Goal: Information Seeking & Learning: Understand process/instructions

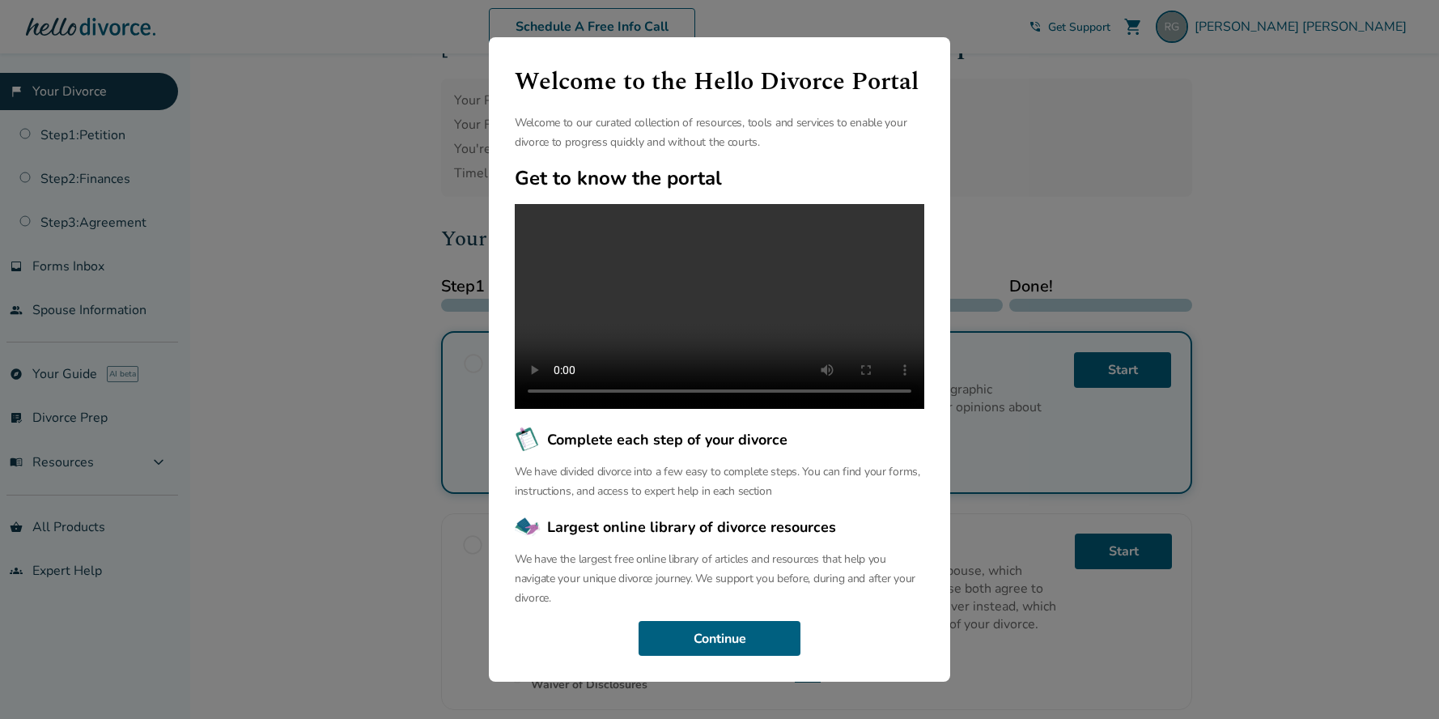
scroll to position [81, 0]
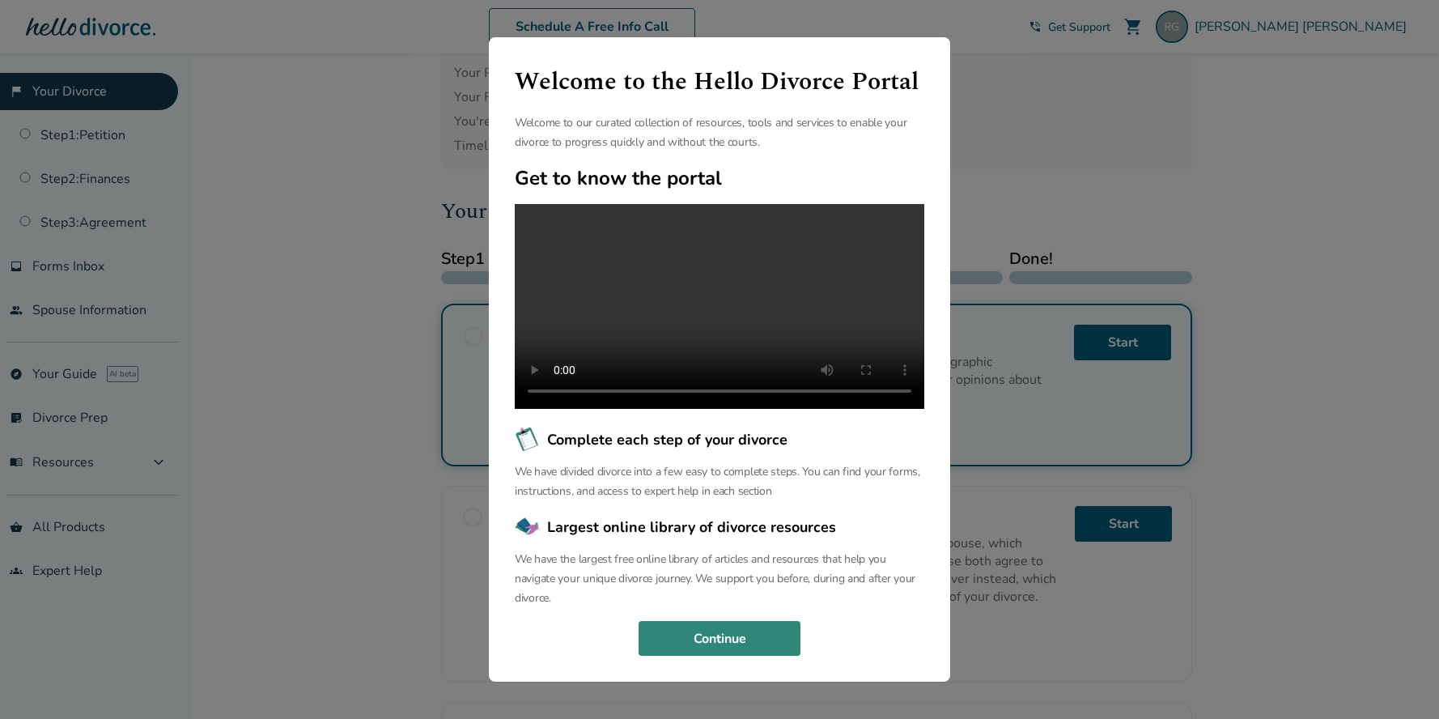
click at [722, 642] on button "Continue" at bounding box center [719, 639] width 162 height 36
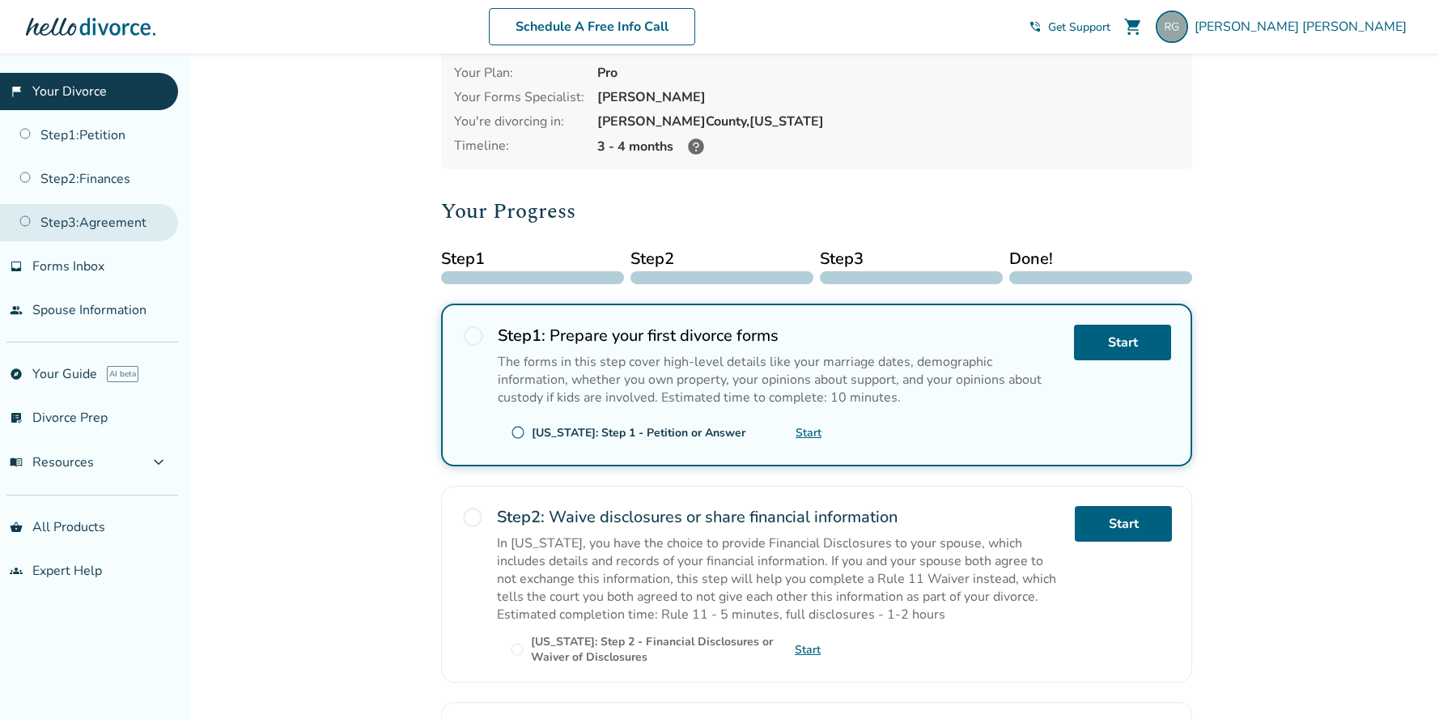
click at [86, 216] on link "Step 3 : Agreement" at bounding box center [89, 222] width 178 height 37
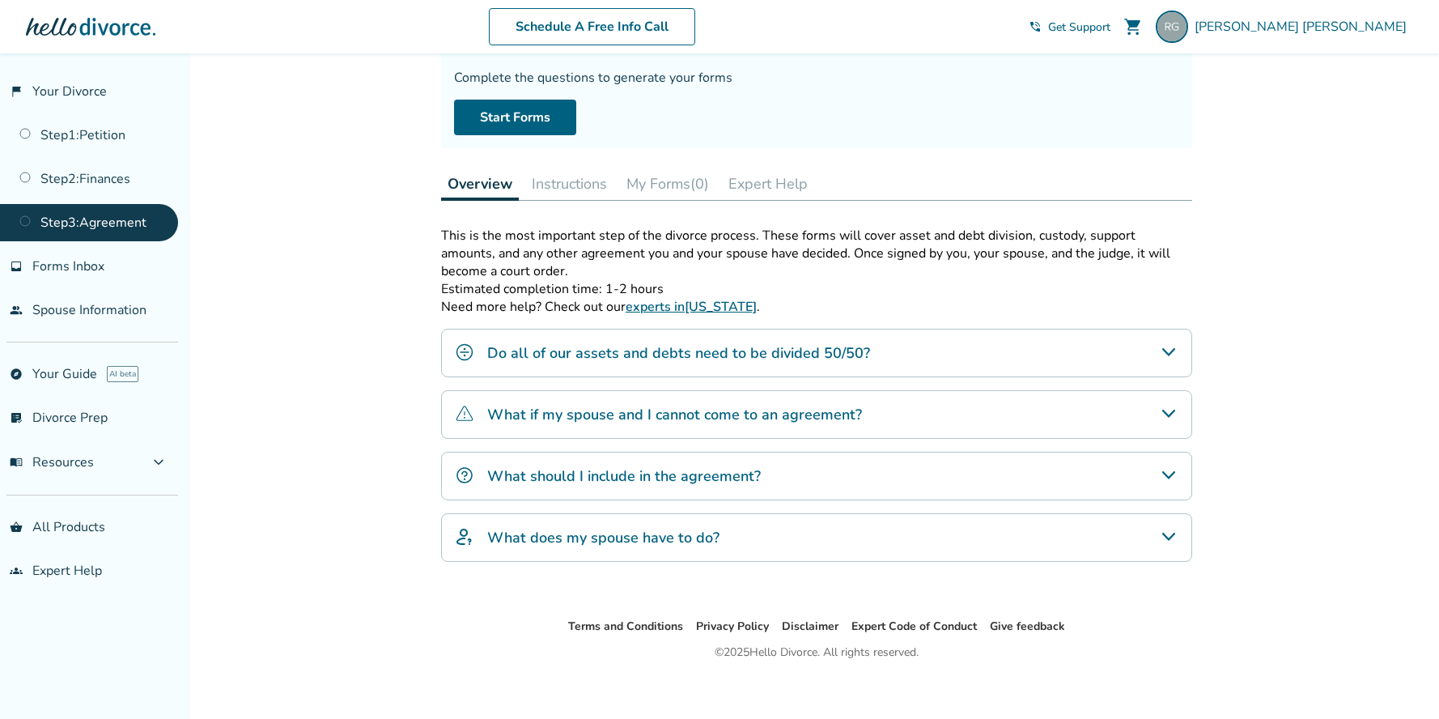
scroll to position [146, 0]
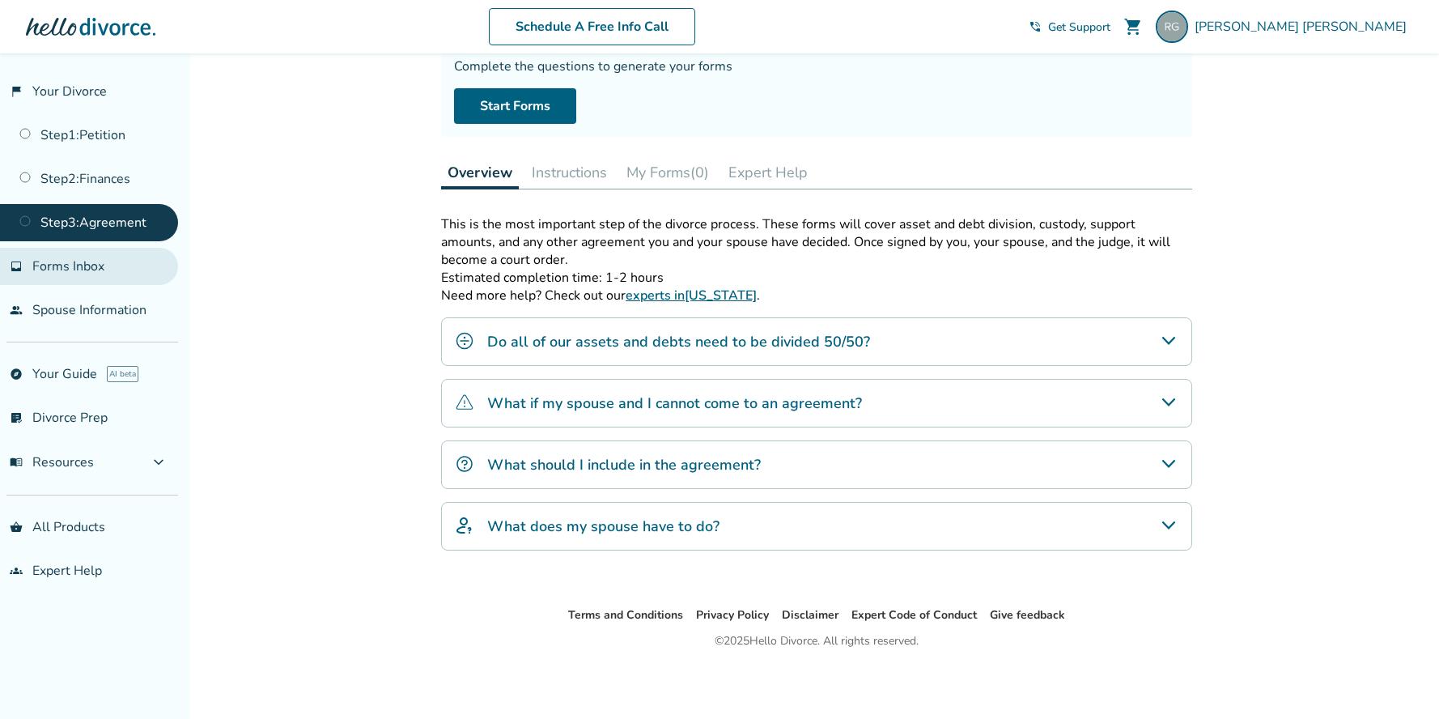
click at [72, 260] on span "Forms Inbox" at bounding box center [68, 266] width 72 height 18
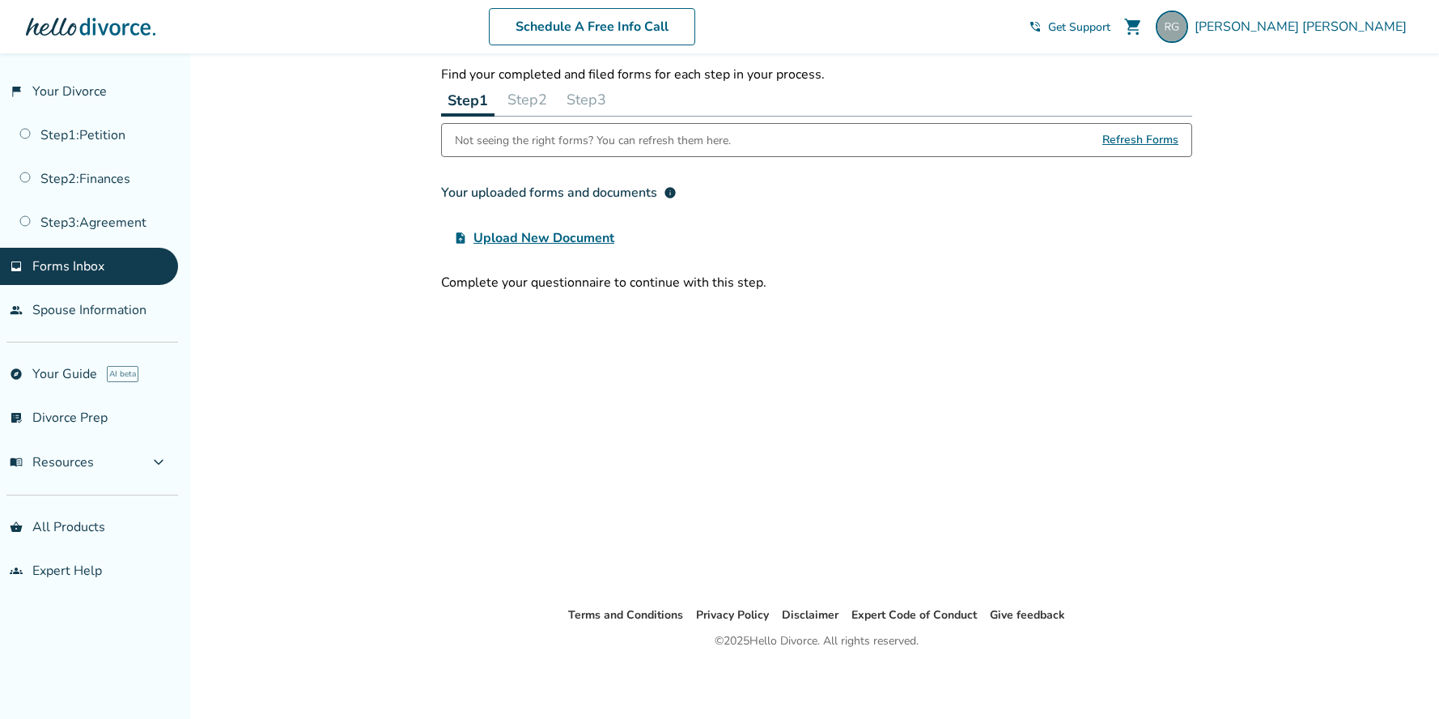
scroll to position [53, 0]
click at [119, 217] on link "Step 3 : Agreement" at bounding box center [89, 222] width 178 height 37
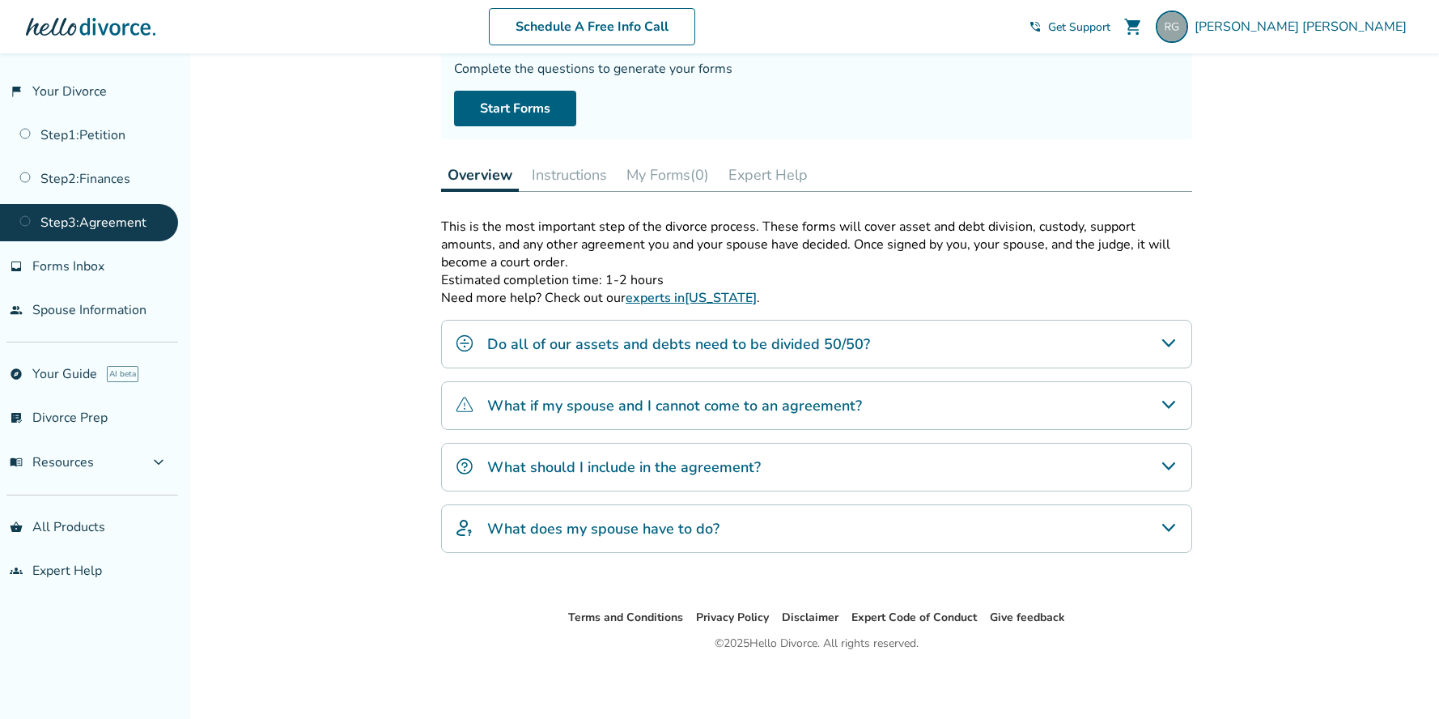
scroll to position [146, 0]
click at [702, 473] on h4 "What should I include in the agreement?" at bounding box center [623, 464] width 273 height 21
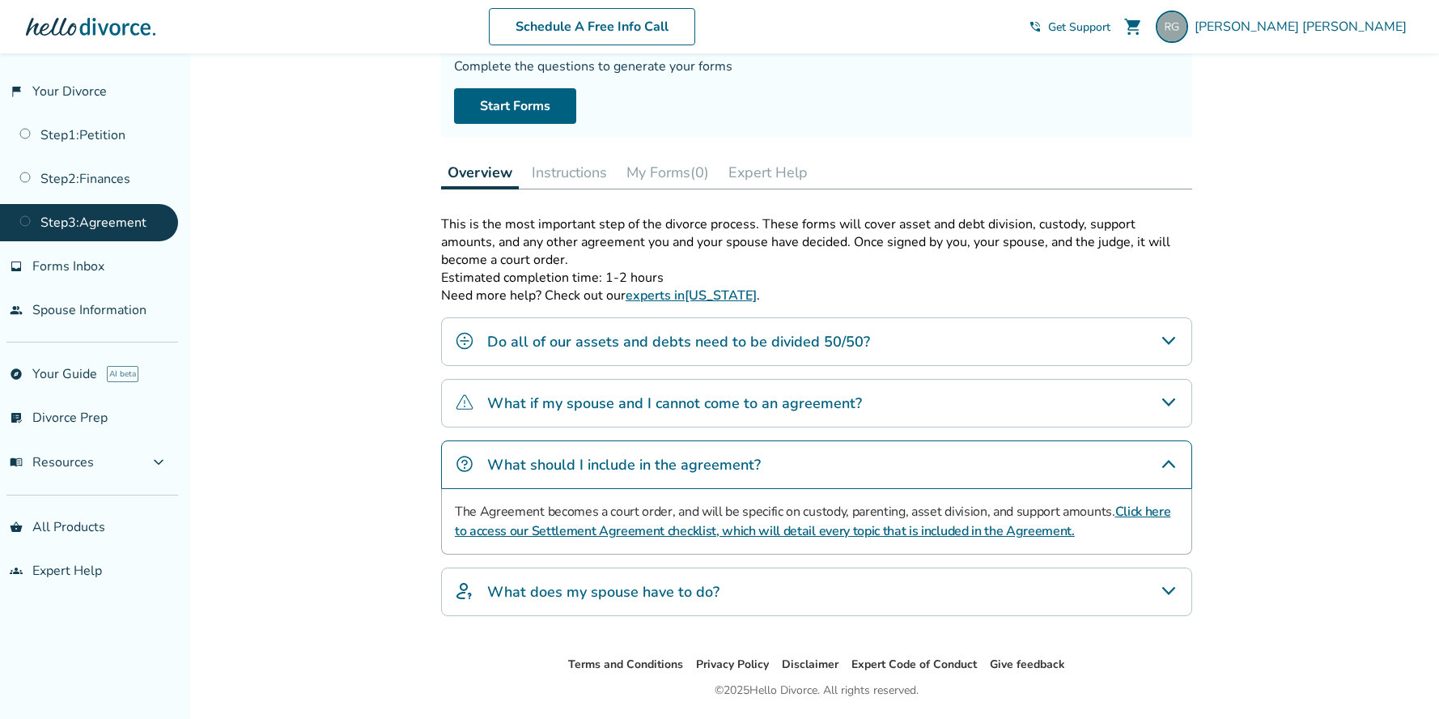
click at [689, 608] on div "What does my spouse have to do?" at bounding box center [816, 591] width 751 height 49
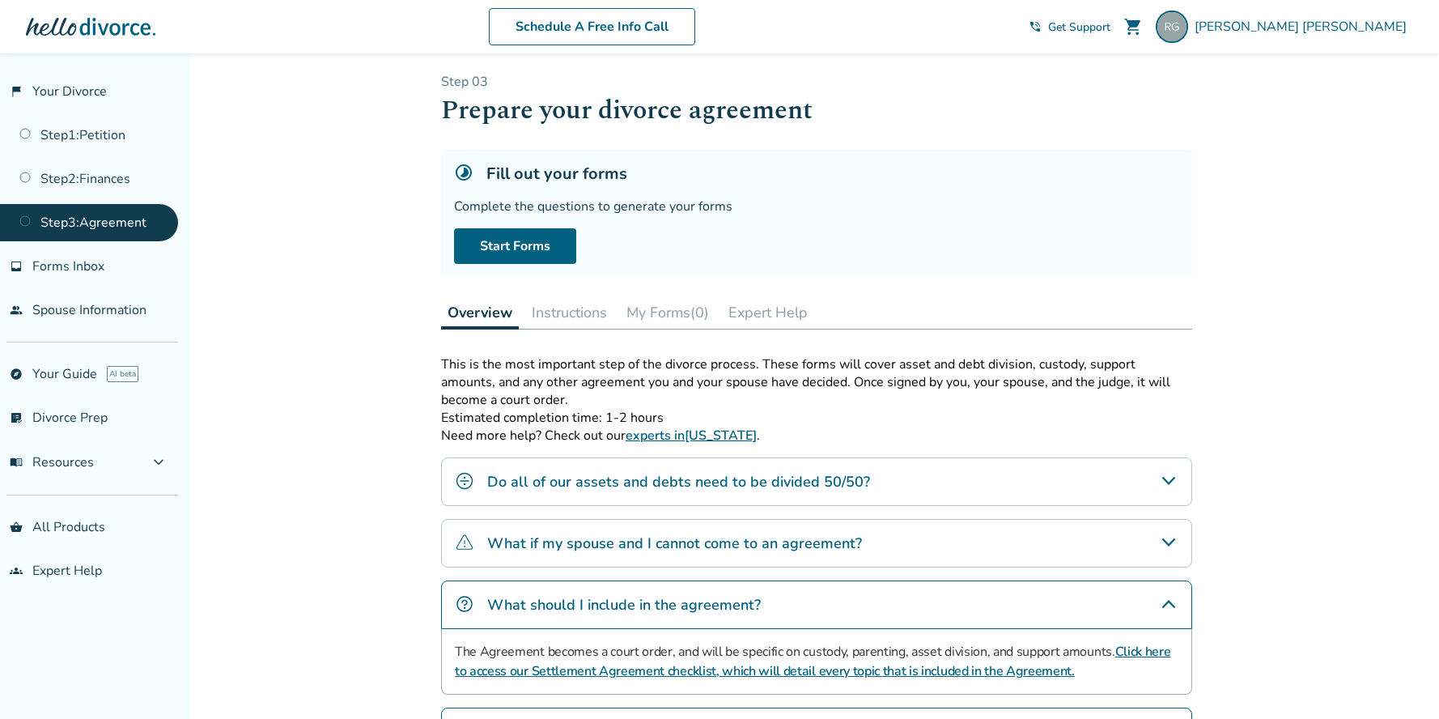
scroll to position [0, 0]
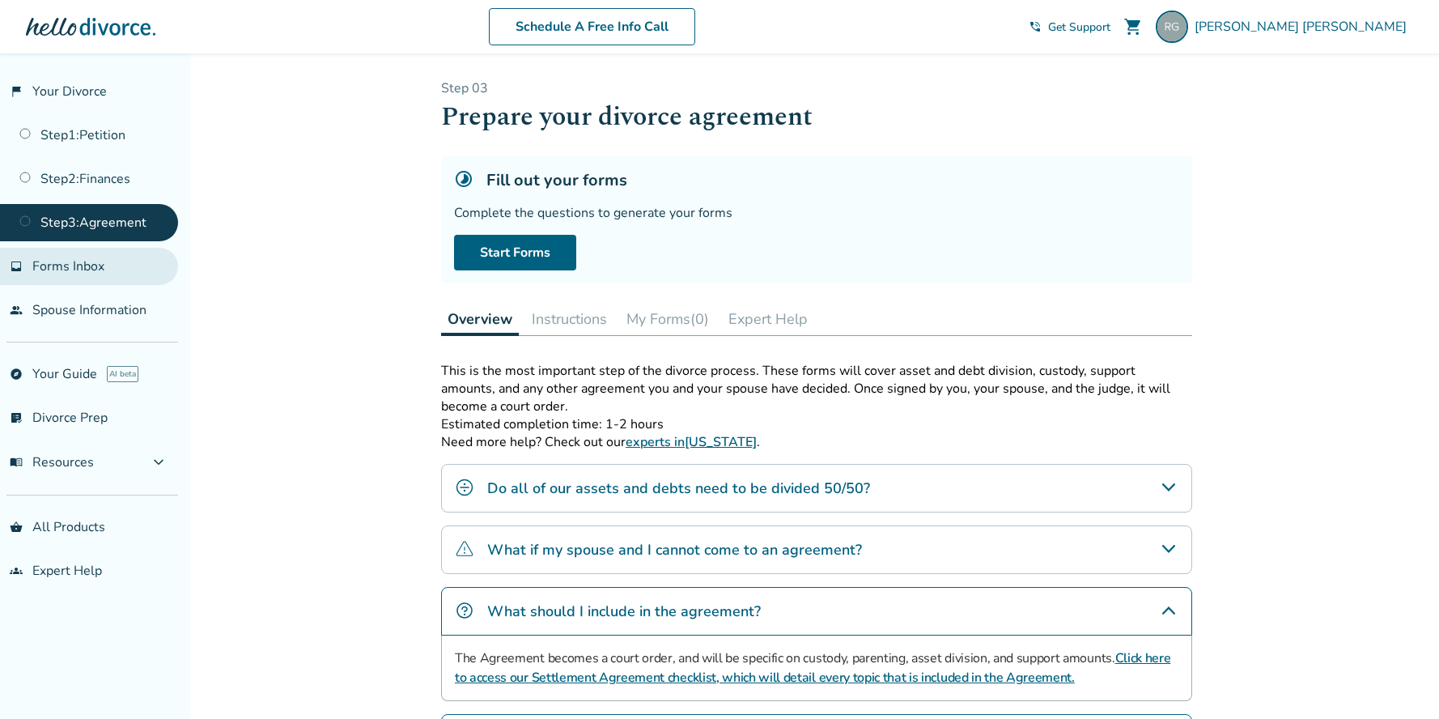
click at [70, 270] on span "Forms Inbox" at bounding box center [68, 266] width 72 height 18
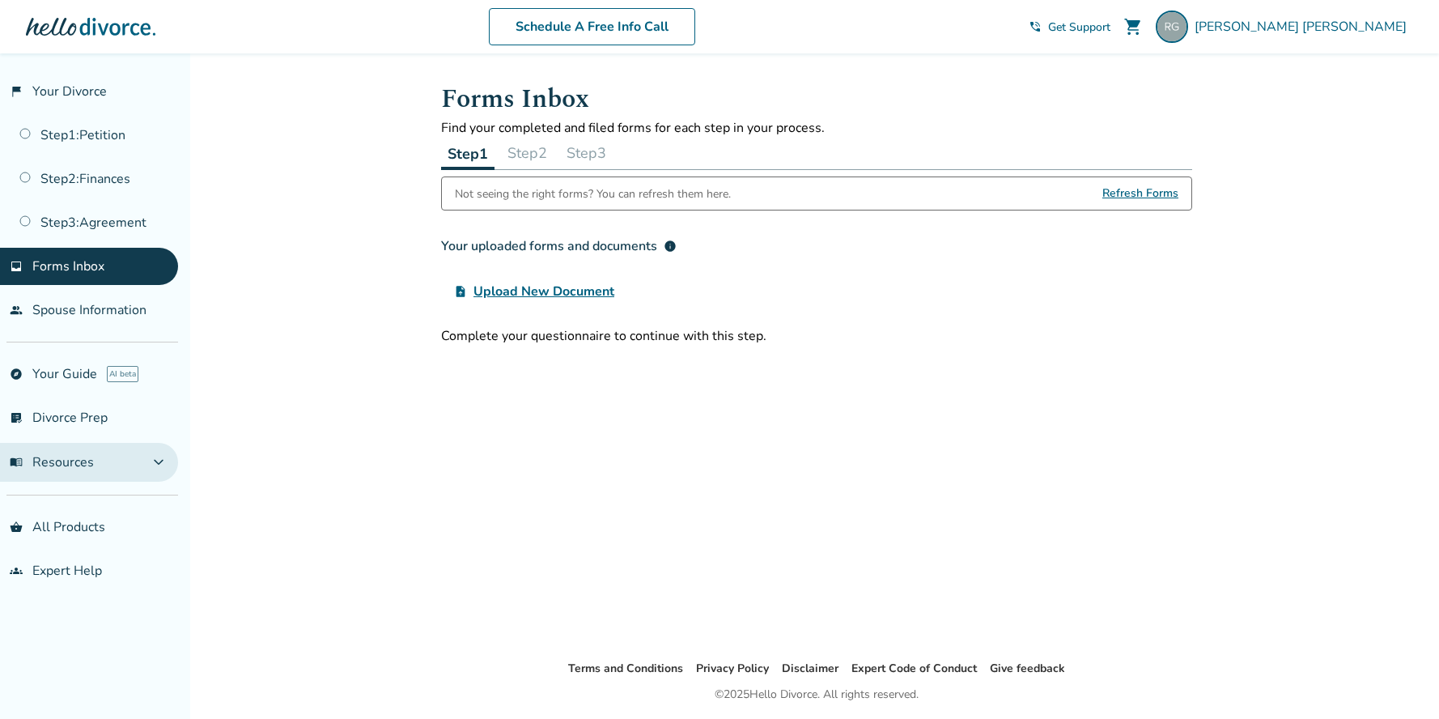
click at [55, 467] on span "menu_book Resources" at bounding box center [52, 462] width 84 height 18
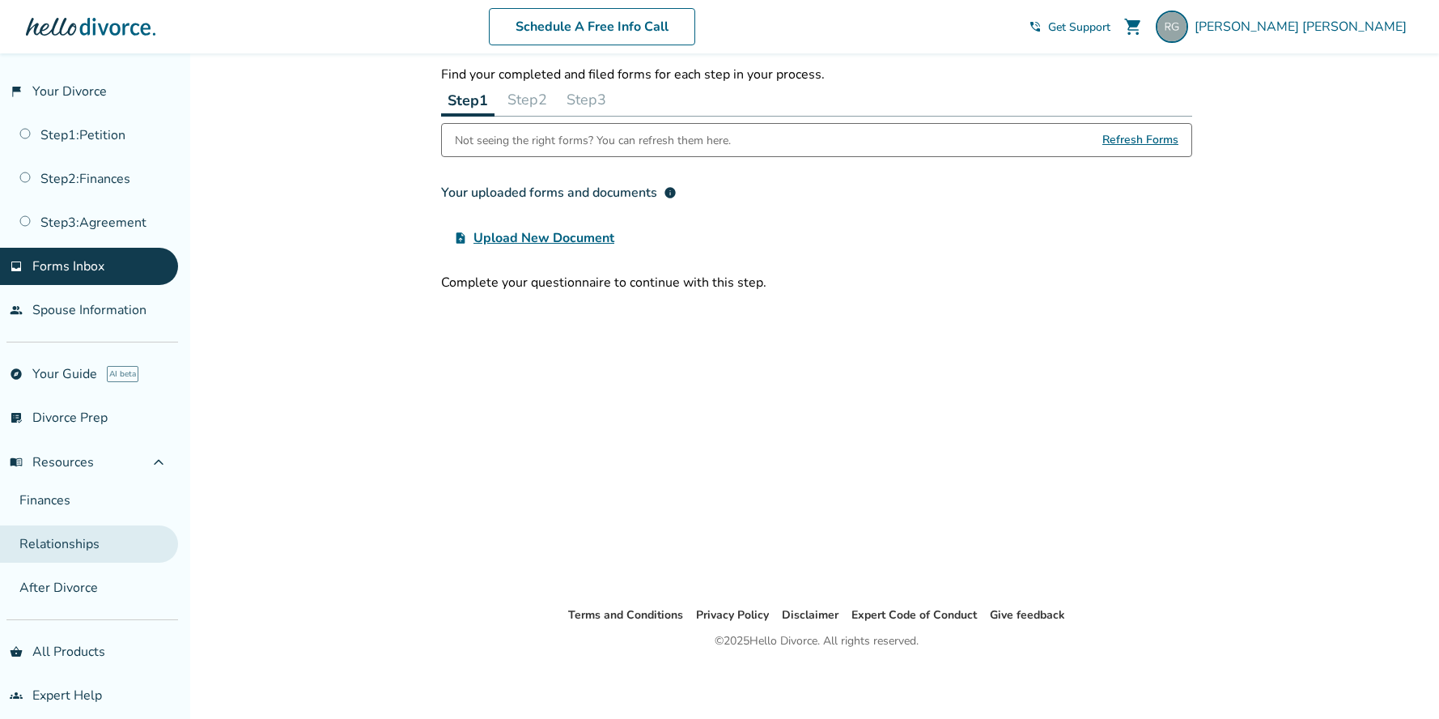
click at [70, 546] on link "Relationships" at bounding box center [89, 543] width 178 height 37
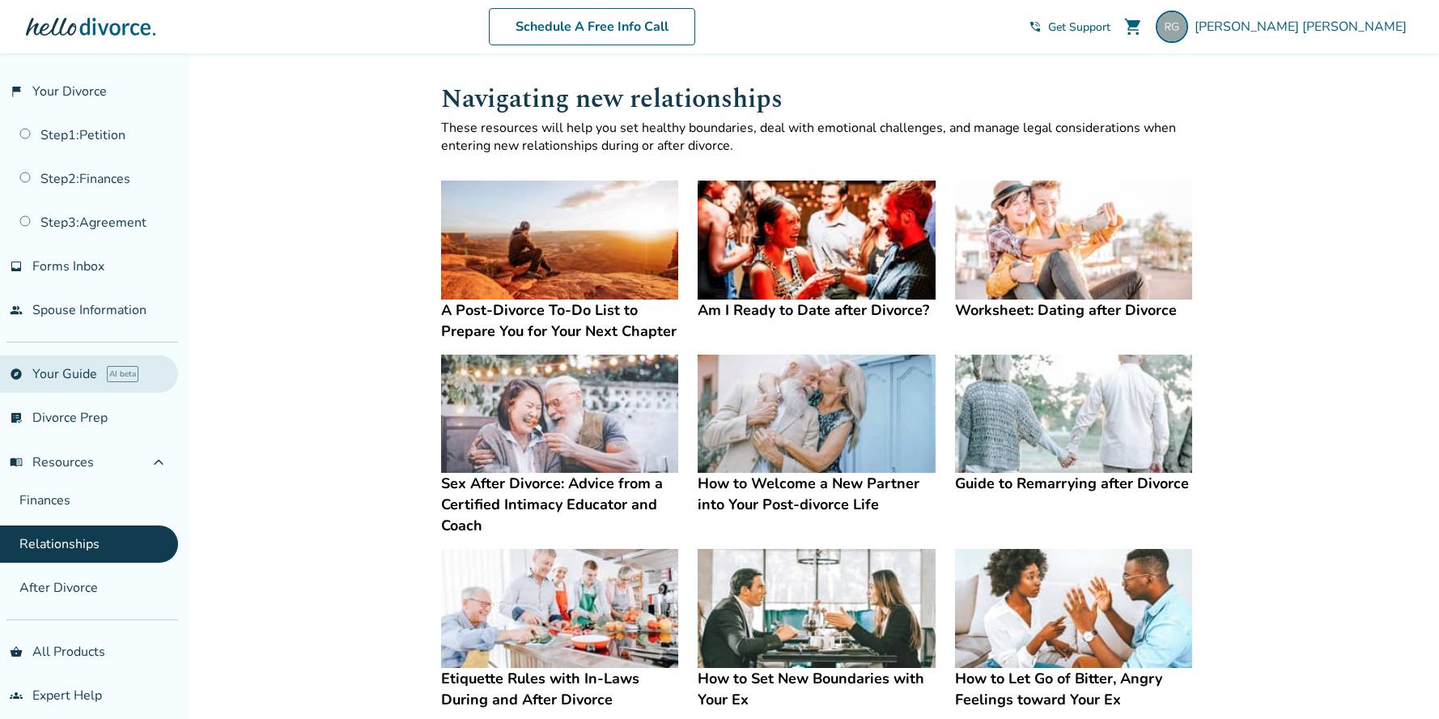
click at [73, 375] on link "explore Your Guide AI beta" at bounding box center [89, 373] width 178 height 37
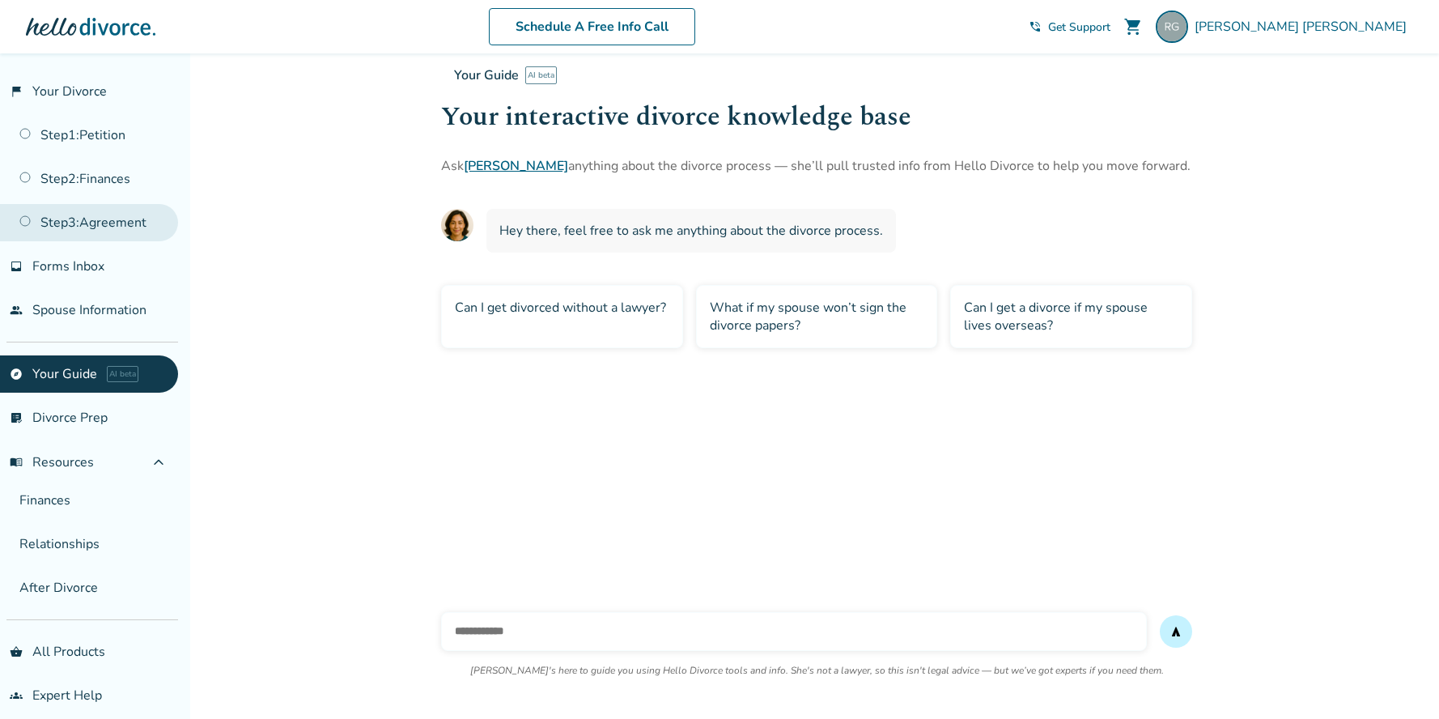
click at [107, 223] on link "Step 3 : Agreement" at bounding box center [89, 222] width 178 height 37
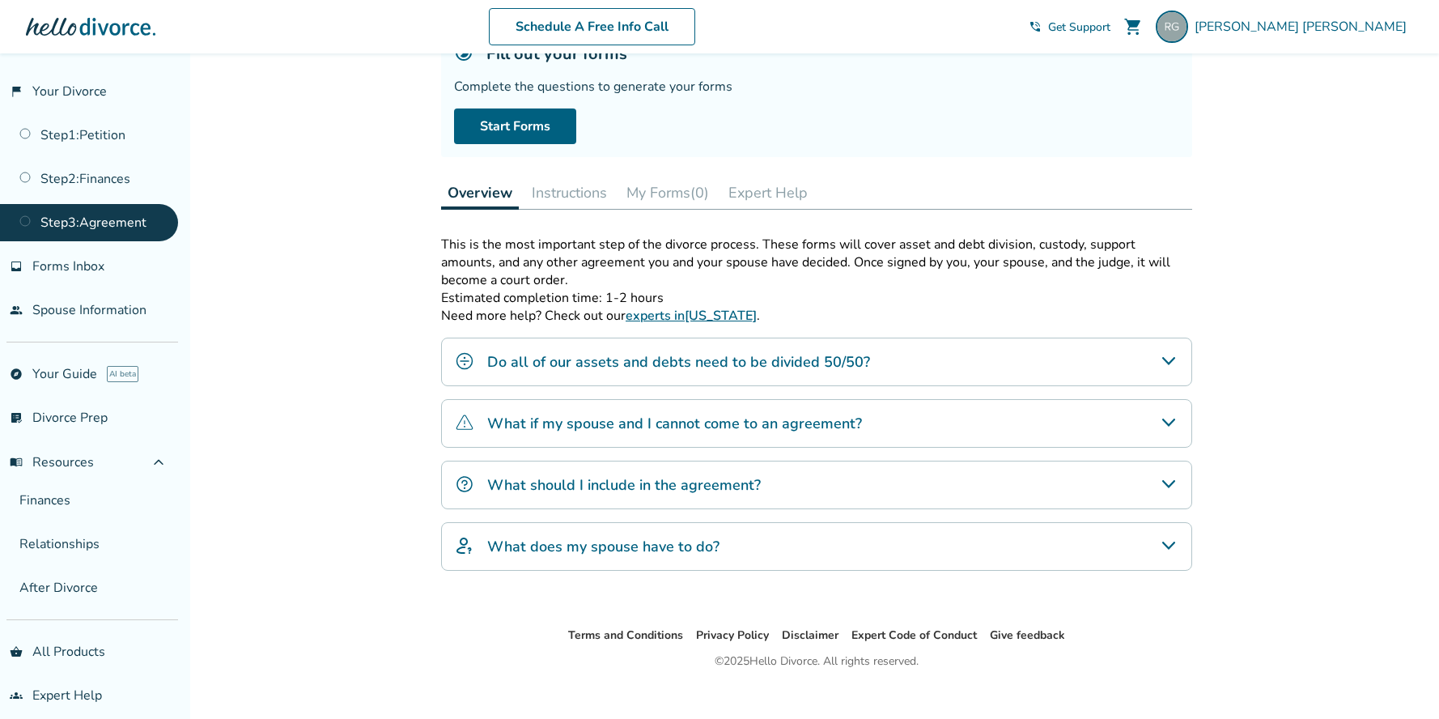
scroll to position [146, 0]
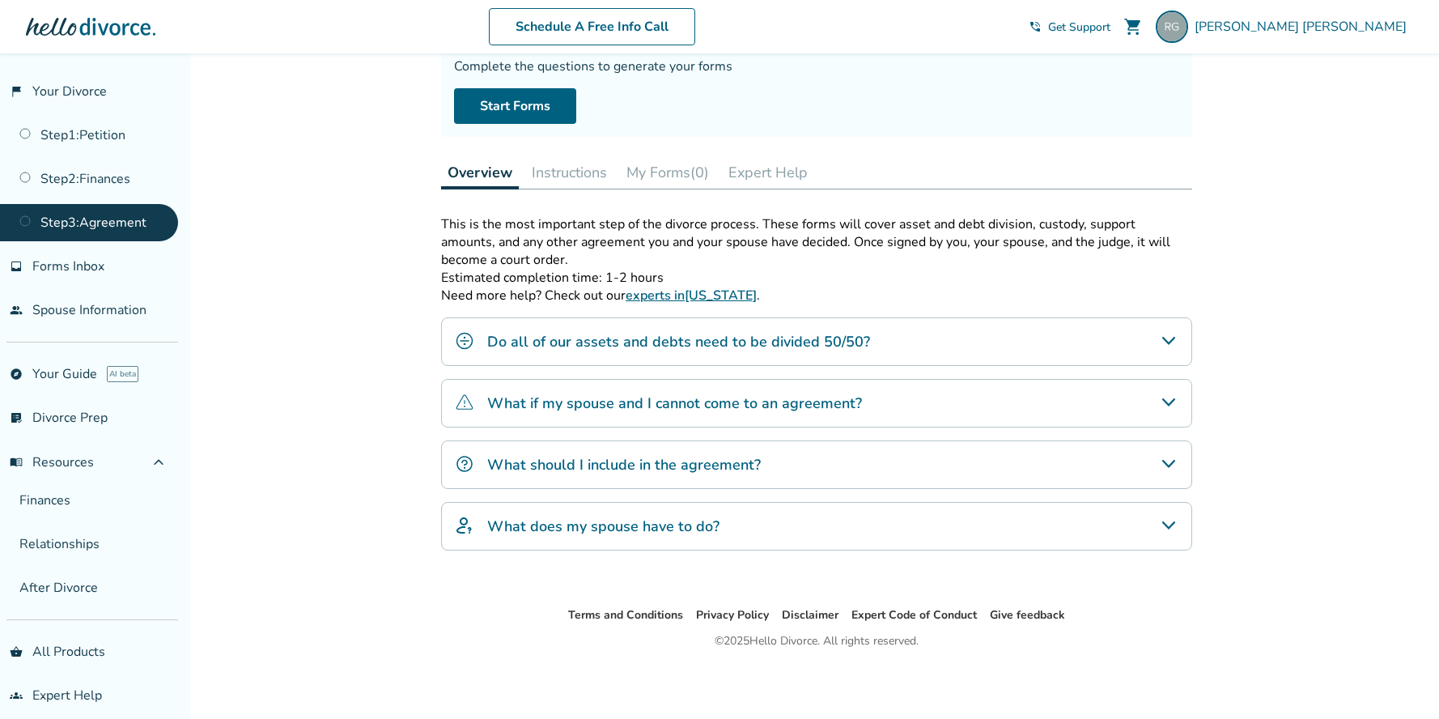
click at [634, 341] on h4 "Do all of our assets and debts need to be divided 50/50?" at bounding box center [678, 341] width 383 height 21
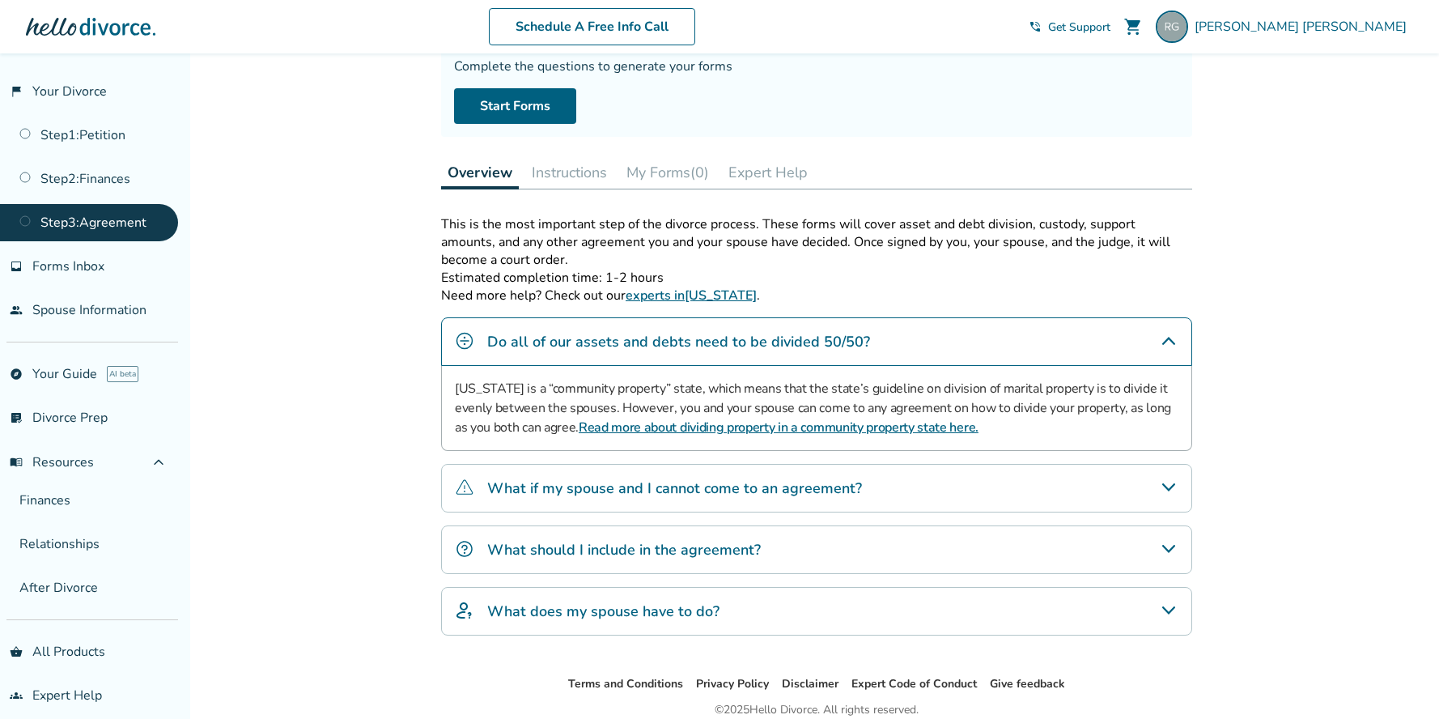
click at [310, 310] on div "Added to cart Step 0 3 Prepare your divorce agreement Fill out your forms Compl…" at bounding box center [719, 347] width 1439 height 880
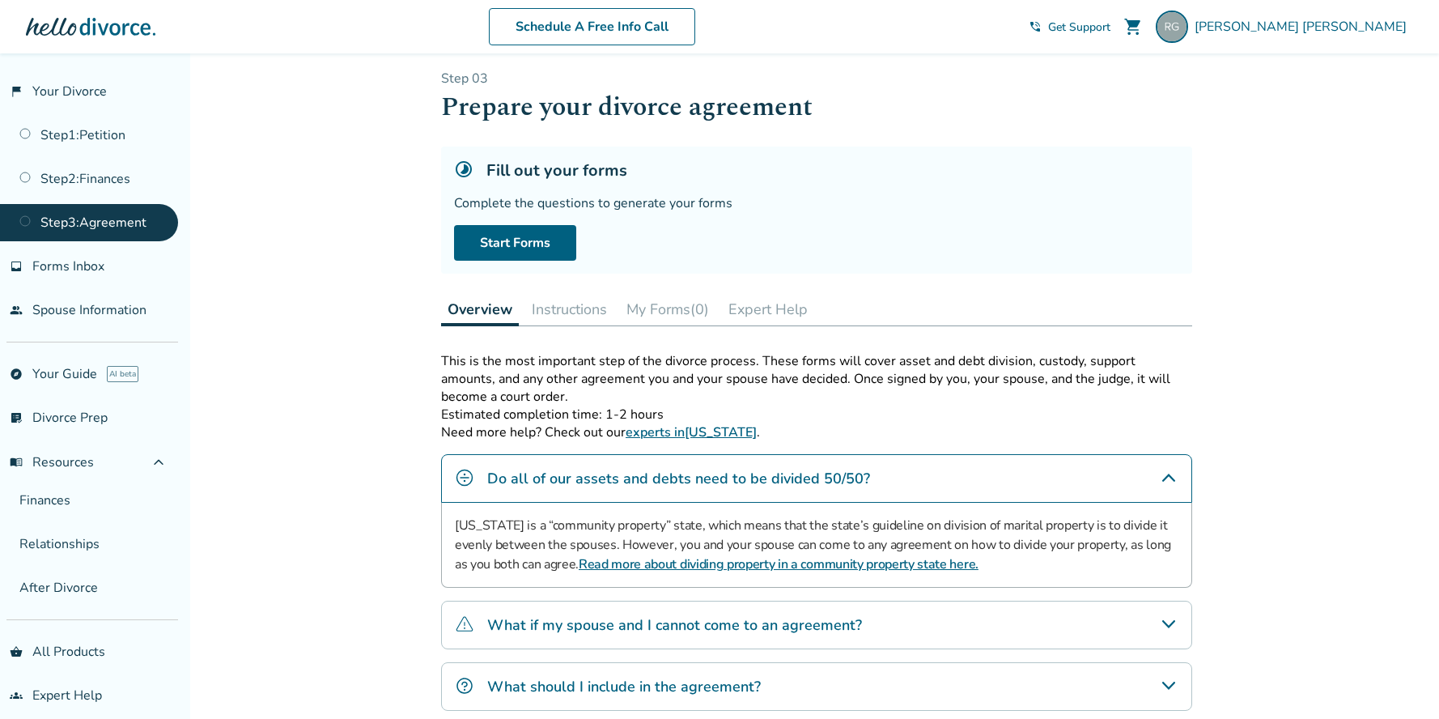
scroll to position [0, 0]
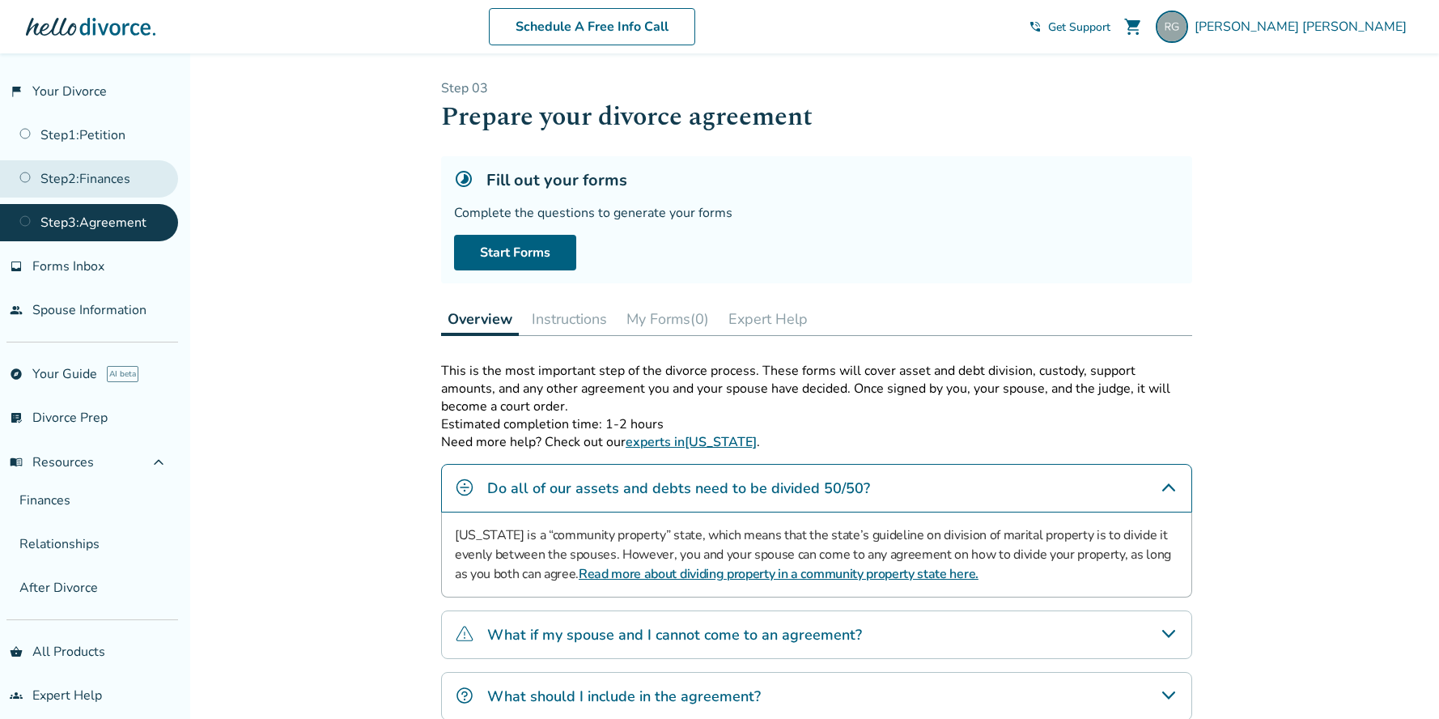
click at [91, 178] on link "Step 2 : Finances" at bounding box center [89, 178] width 178 height 37
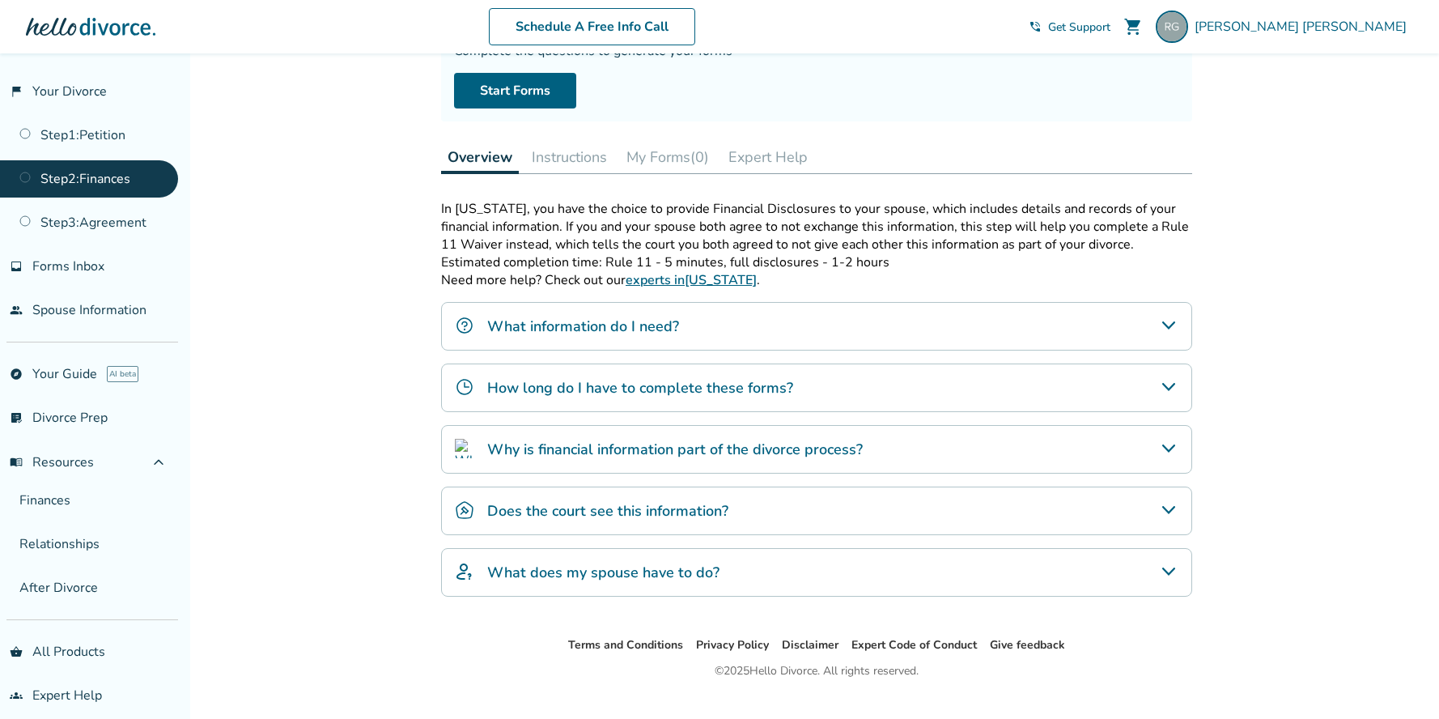
scroll to position [192, 0]
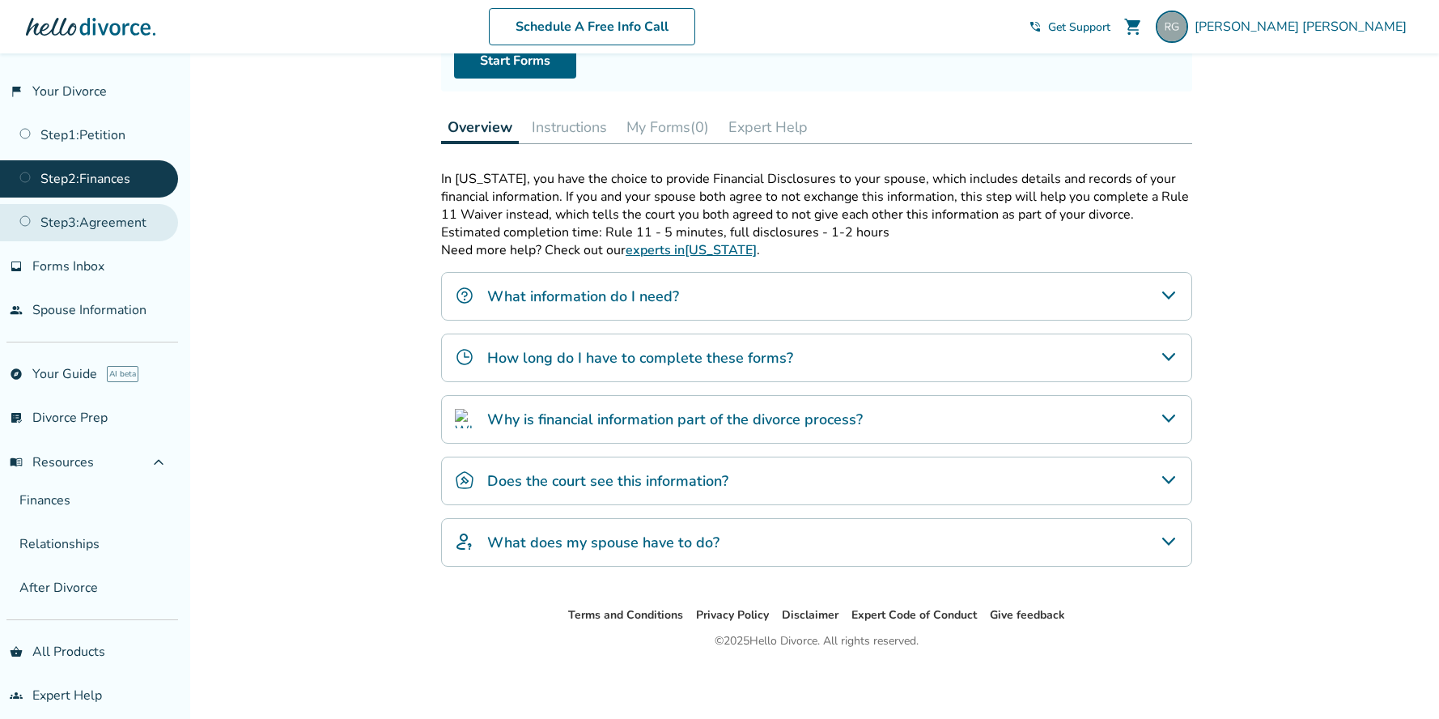
click at [134, 230] on link "Step 3 : Agreement" at bounding box center [89, 222] width 178 height 37
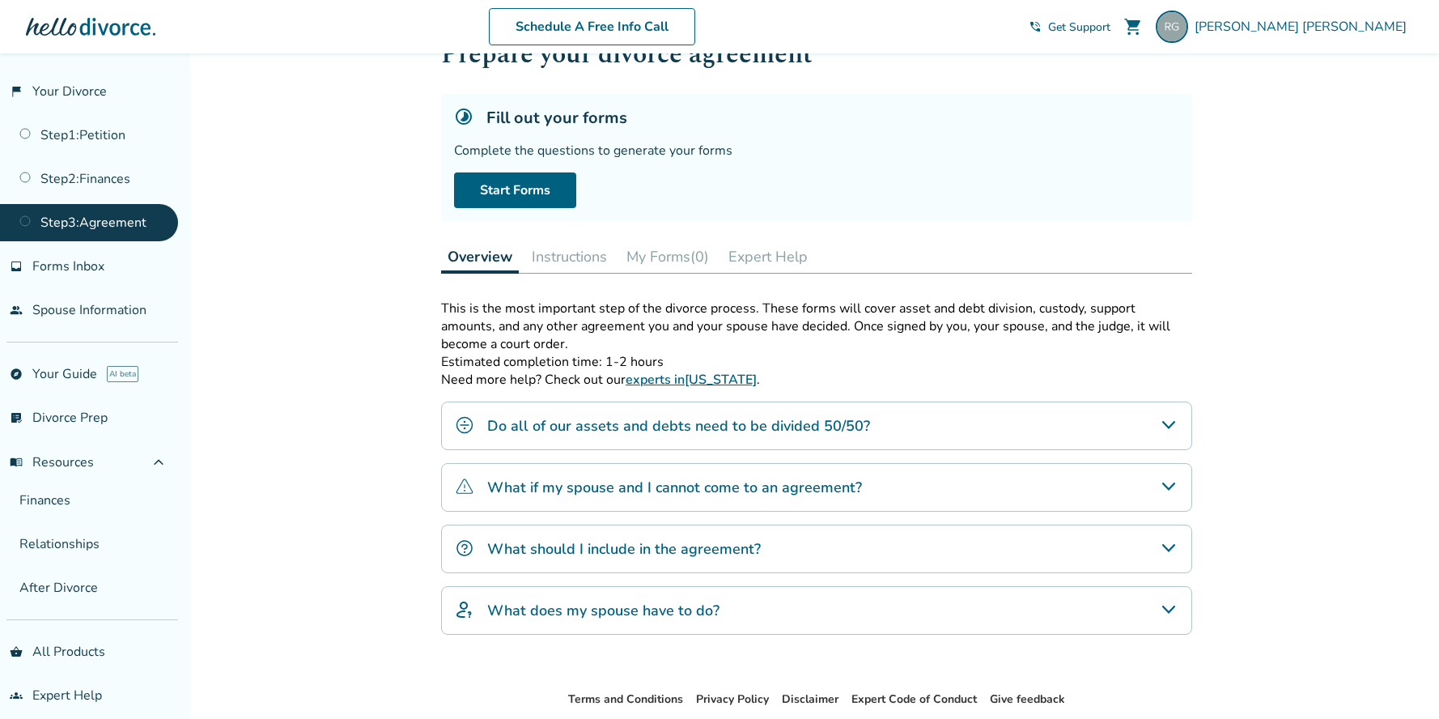
scroll to position [146, 0]
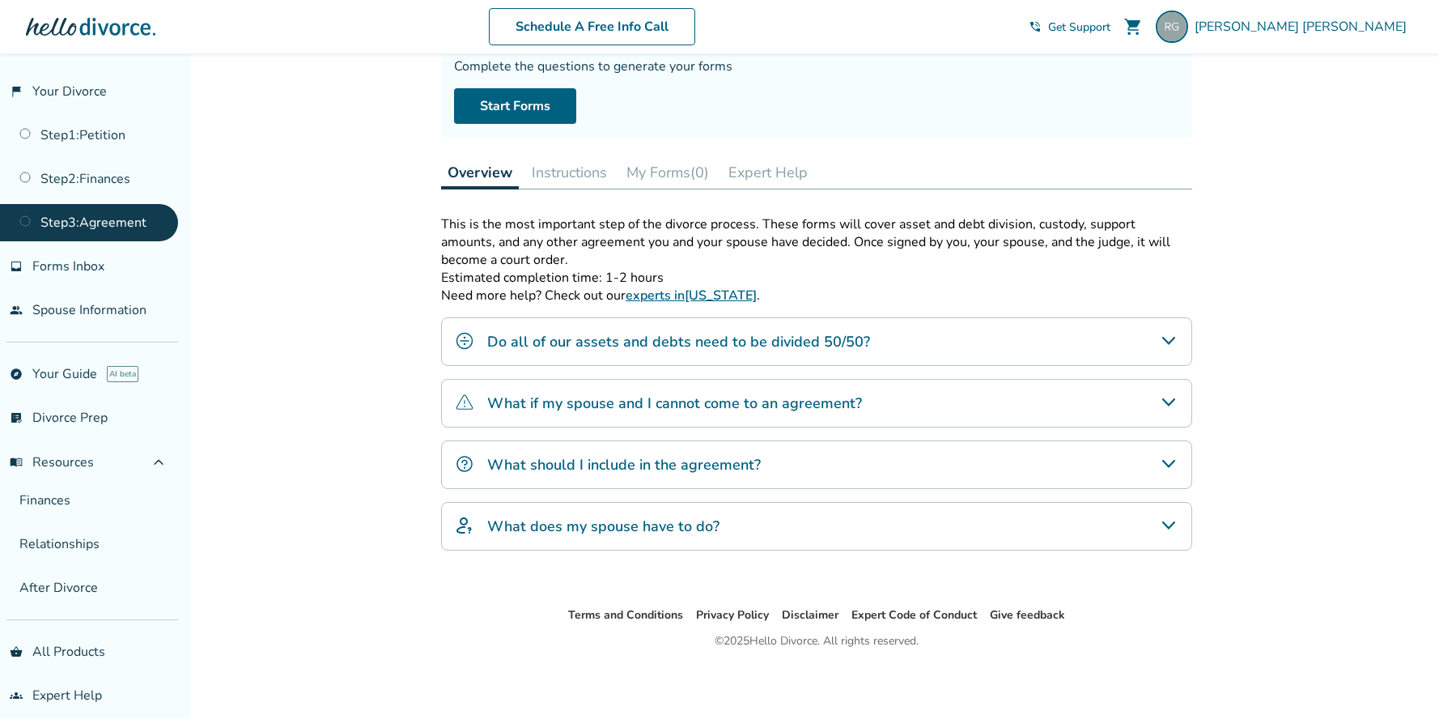
click at [637, 471] on h4 "What should I include in the agreement?" at bounding box center [623, 464] width 273 height 21
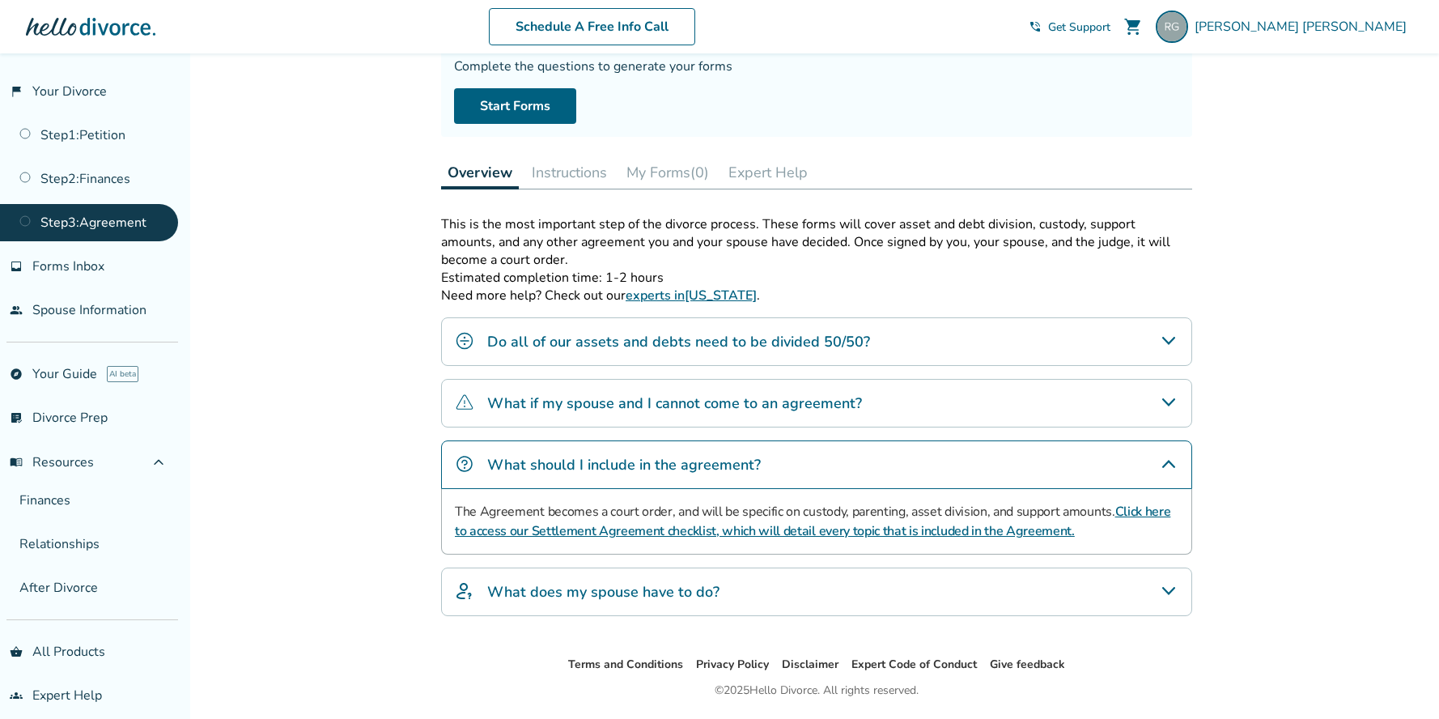
click at [587, 602] on div "What does my spouse have to do?" at bounding box center [816, 591] width 751 height 49
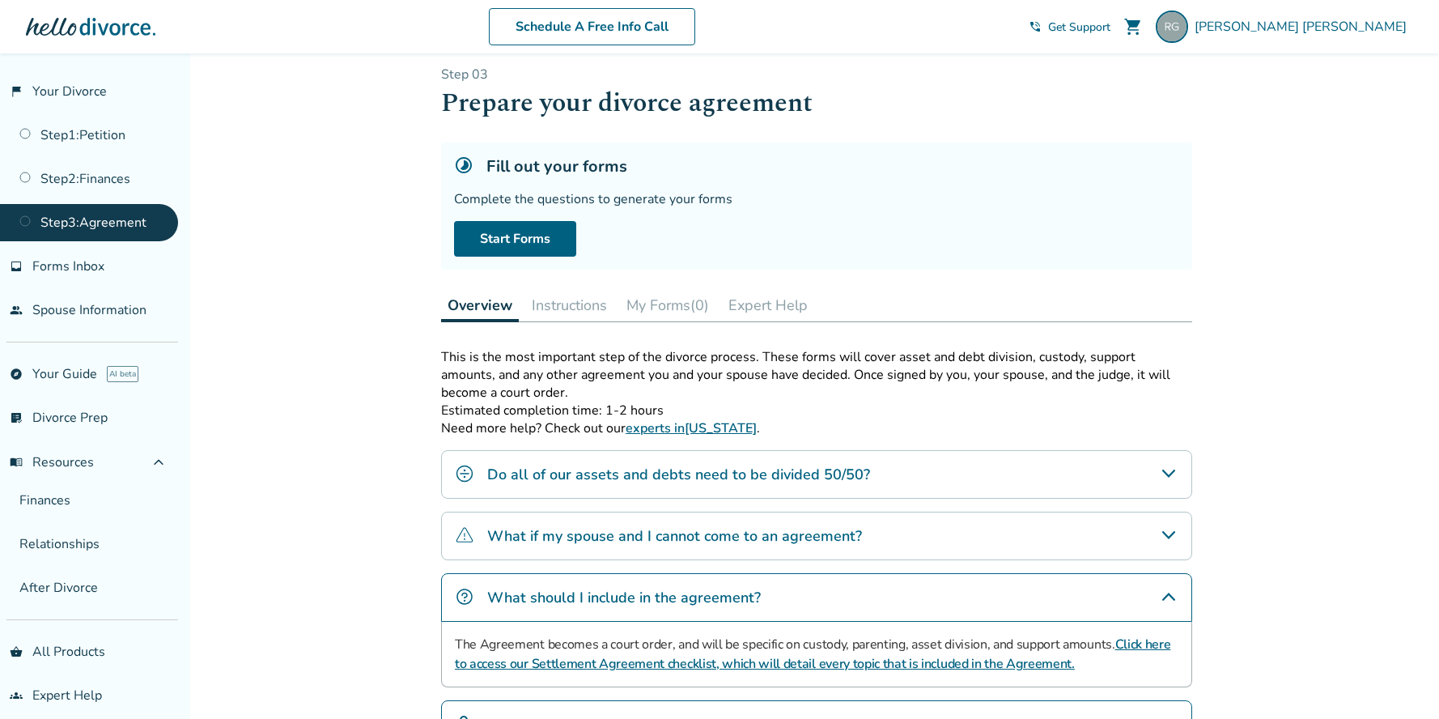
scroll to position [0, 0]
